Goal: Information Seeking & Learning: Learn about a topic

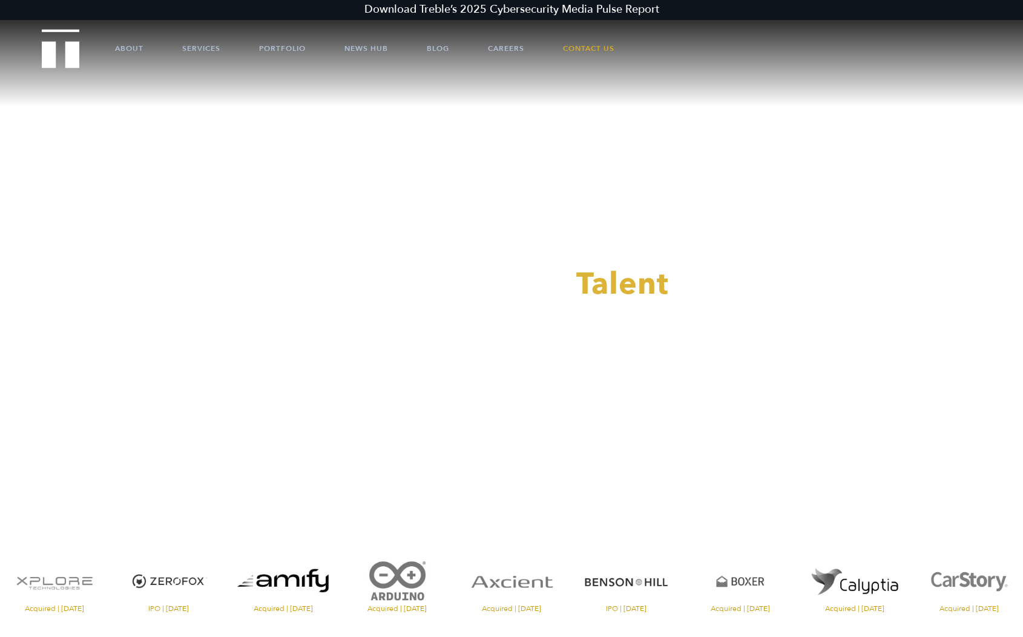
click at [471, 186] on video at bounding box center [511, 256] width 1023 height 512
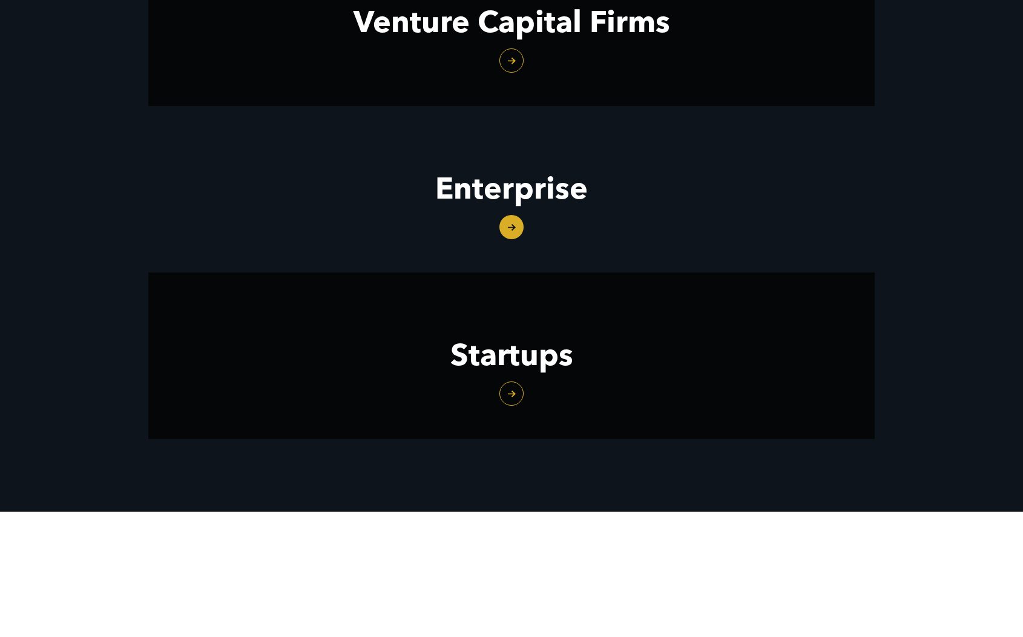
scroll to position [1728, 0]
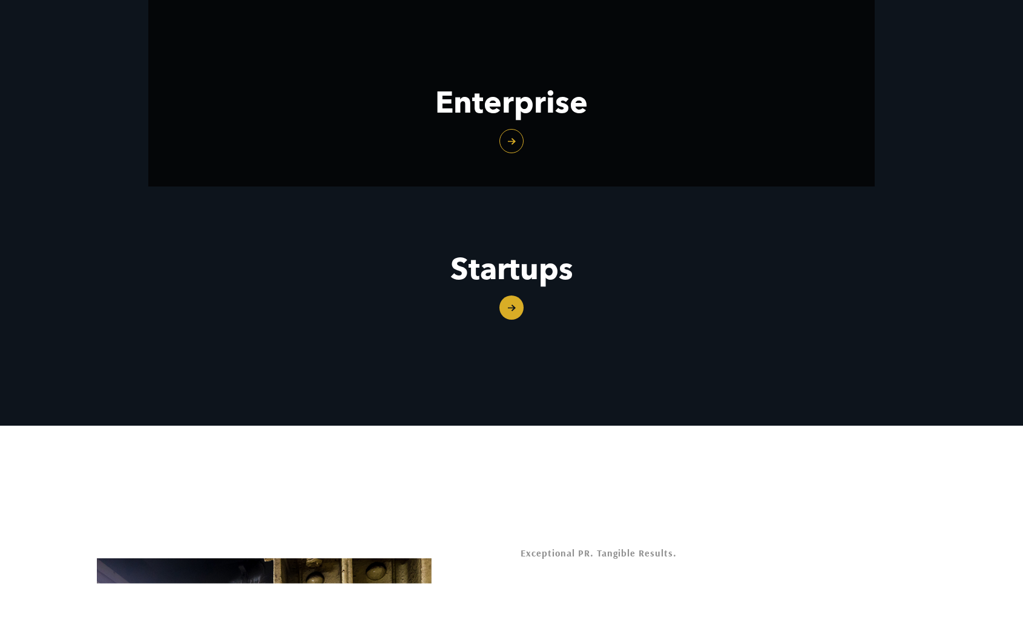
click at [497, 300] on link "Startups" at bounding box center [511, 269] width 726 height 166
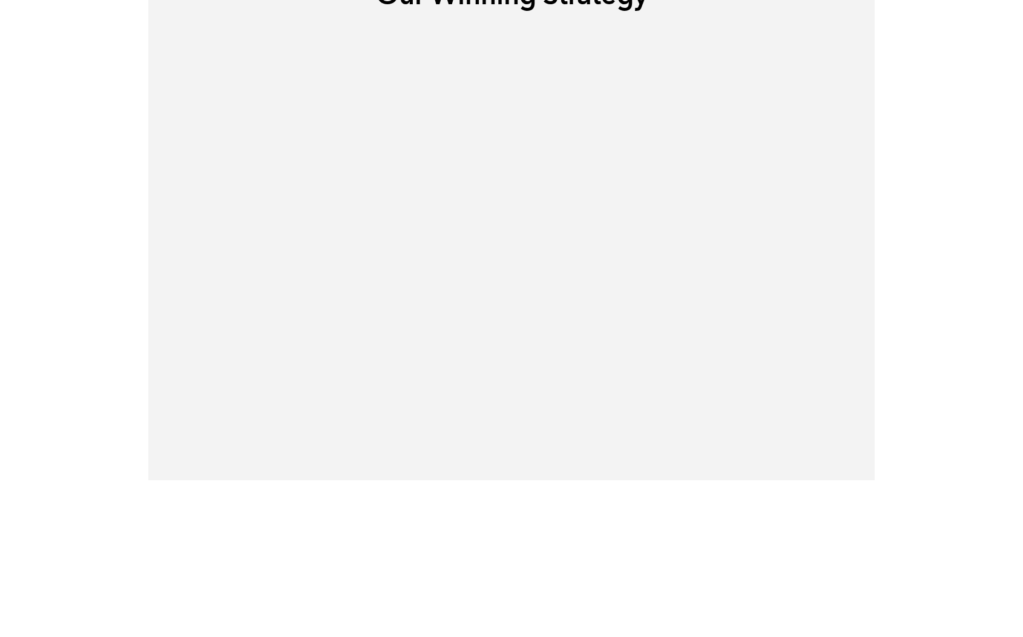
click at [515, 313] on div "Our Winning Strategy Treble is a full-service boutique agency. We adapt to your…" at bounding box center [511, 181] width 726 height 406
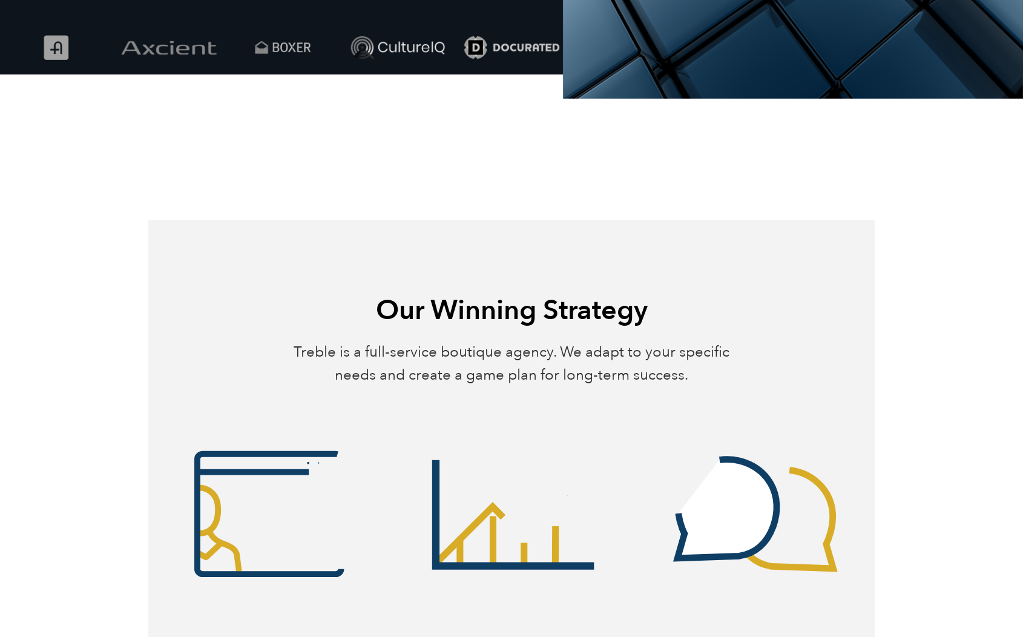
scroll to position [595, 0]
